Goal: Task Accomplishment & Management: Complete application form

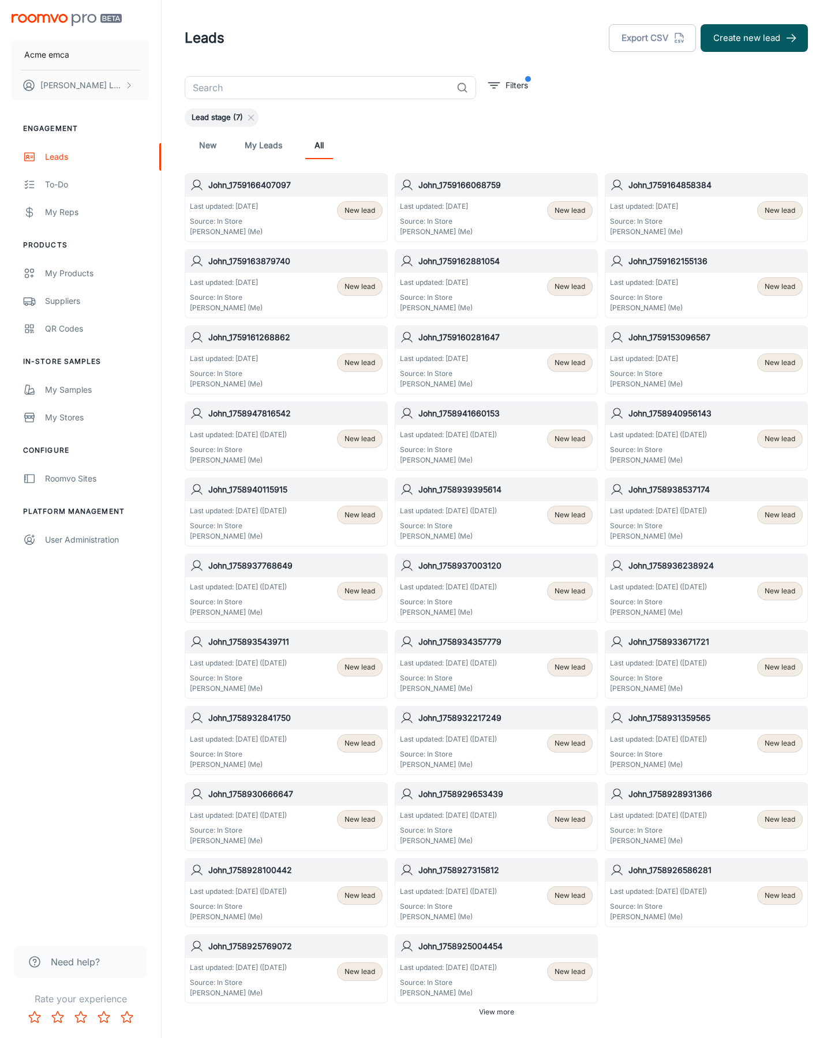
click at [754, 38] on button "Create new lead" at bounding box center [753, 38] width 107 height 28
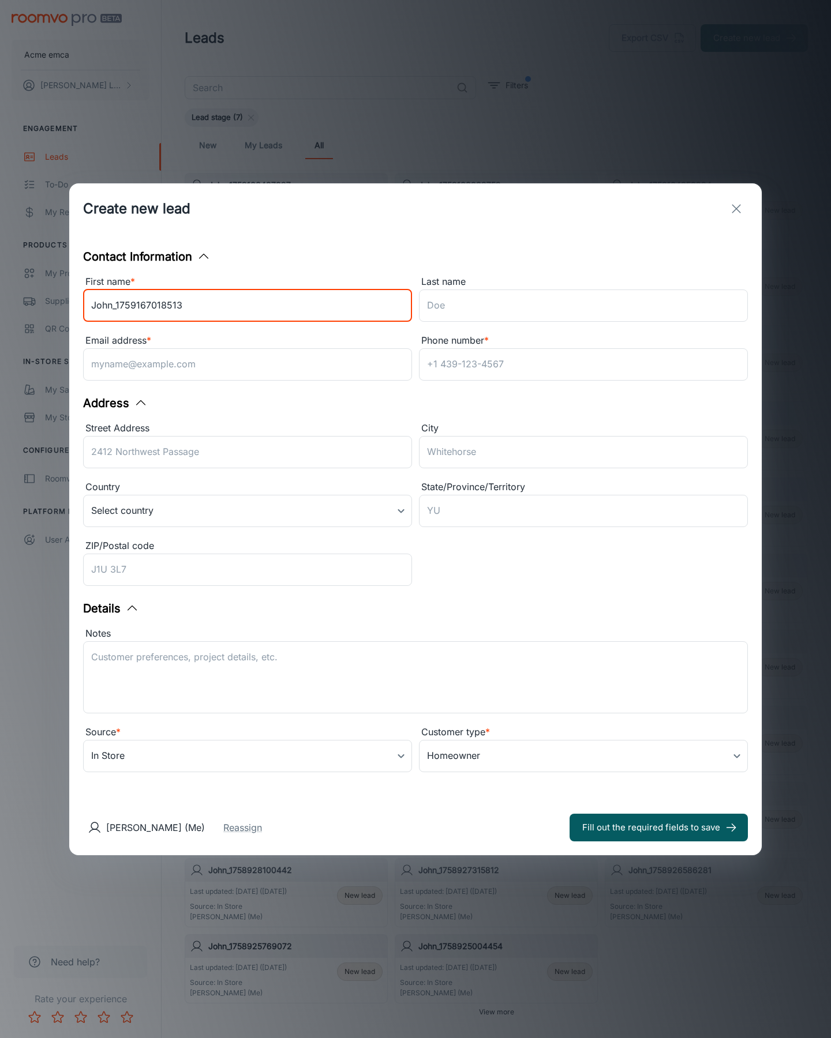
type input "John_1759167018513"
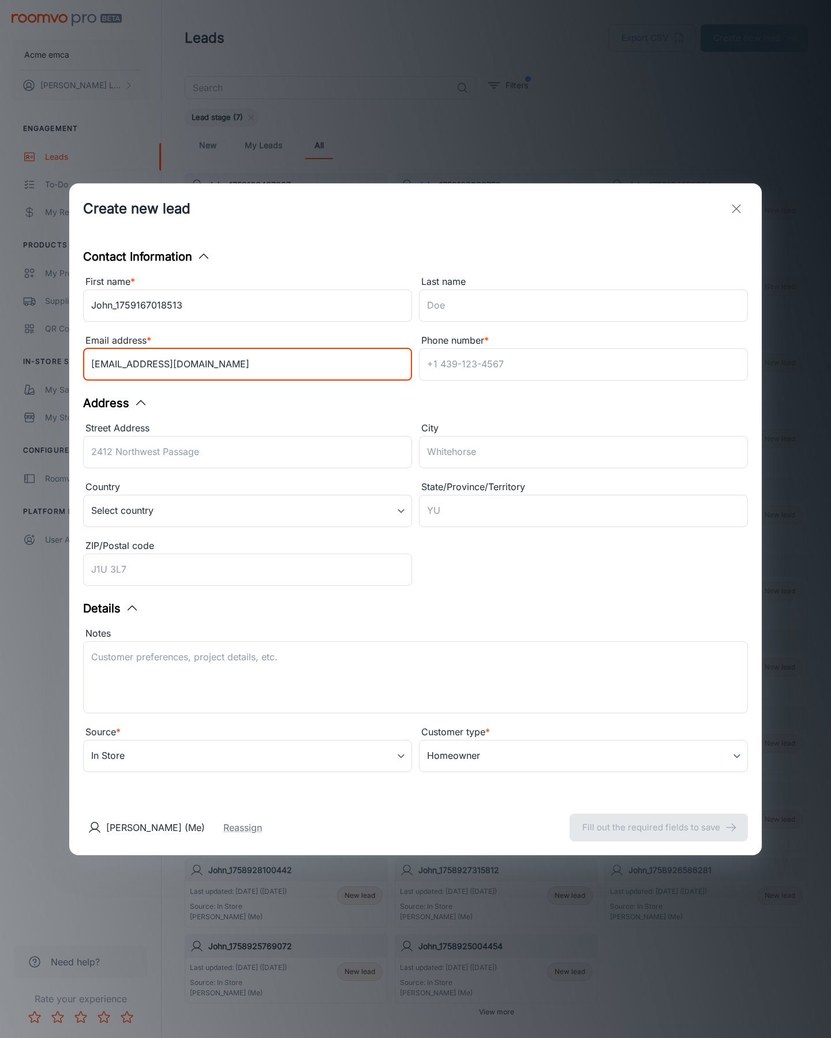
type input "[EMAIL_ADDRESS][DOMAIN_NAME]"
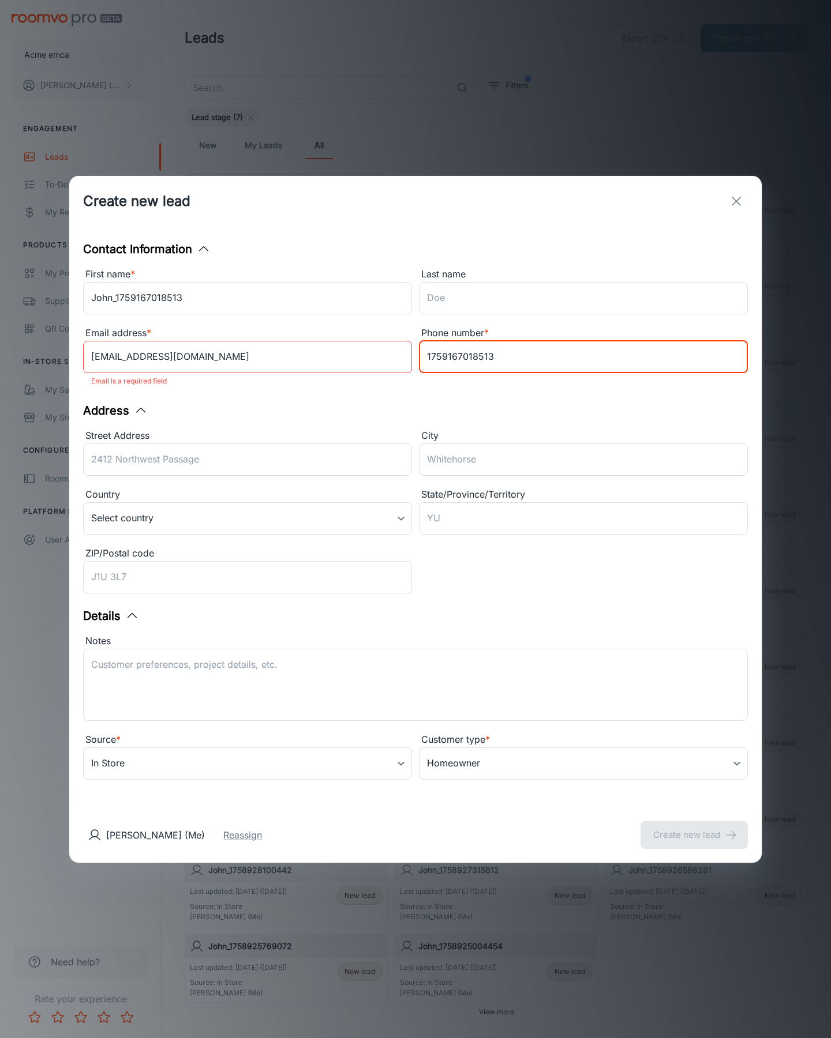
type input "1759167018513"
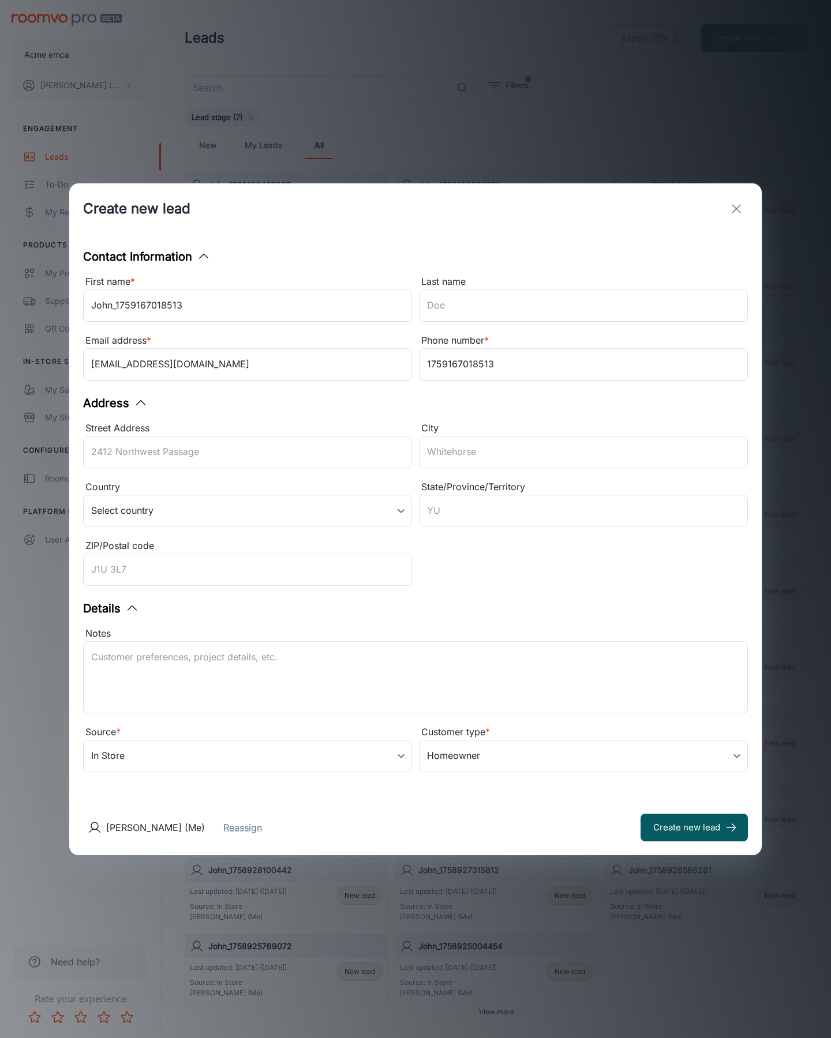
click at [694, 827] on button "Create new lead" at bounding box center [693, 828] width 107 height 28
